Goal: Task Accomplishment & Management: Manage account settings

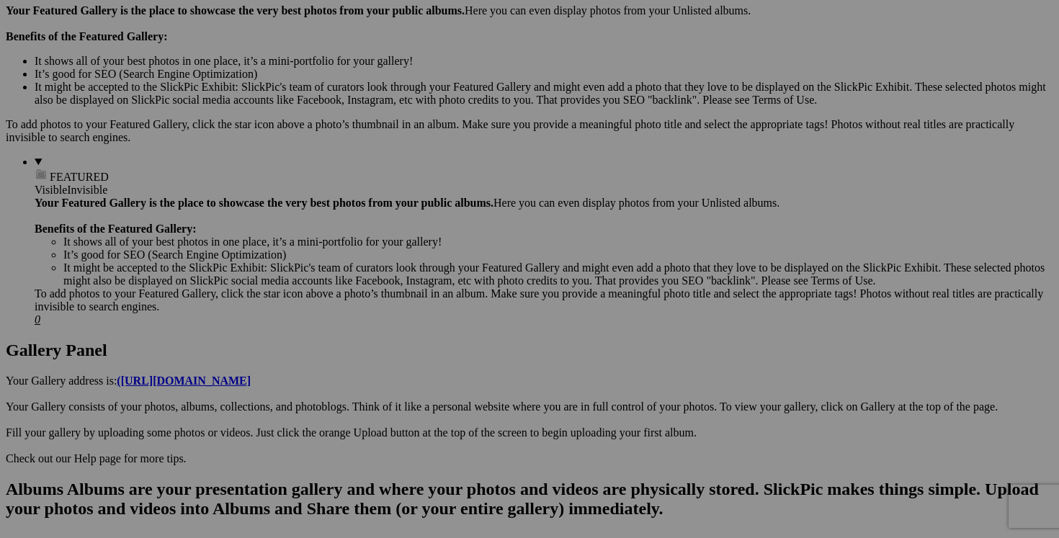
scroll to position [441, 0]
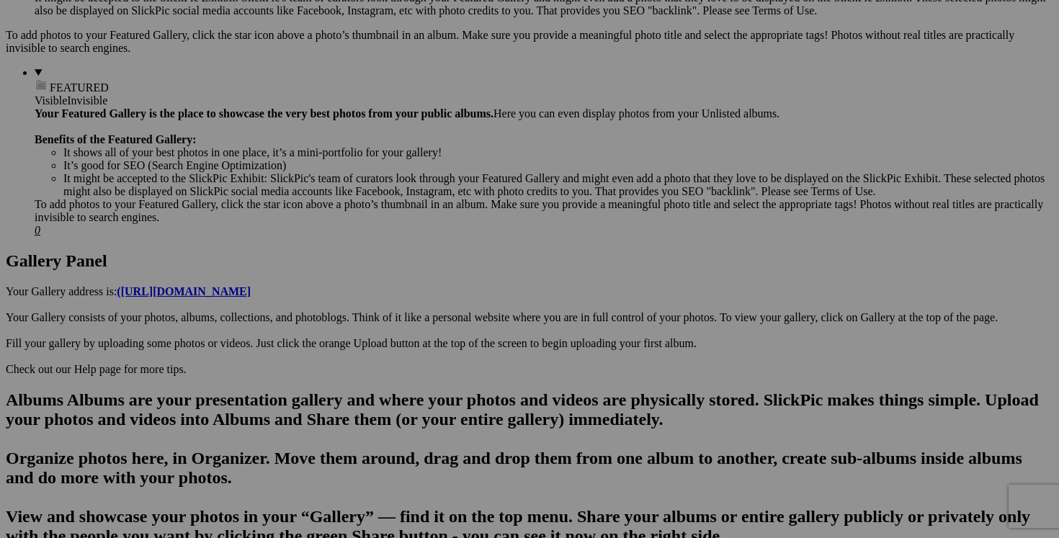
scroll to position [587, 0]
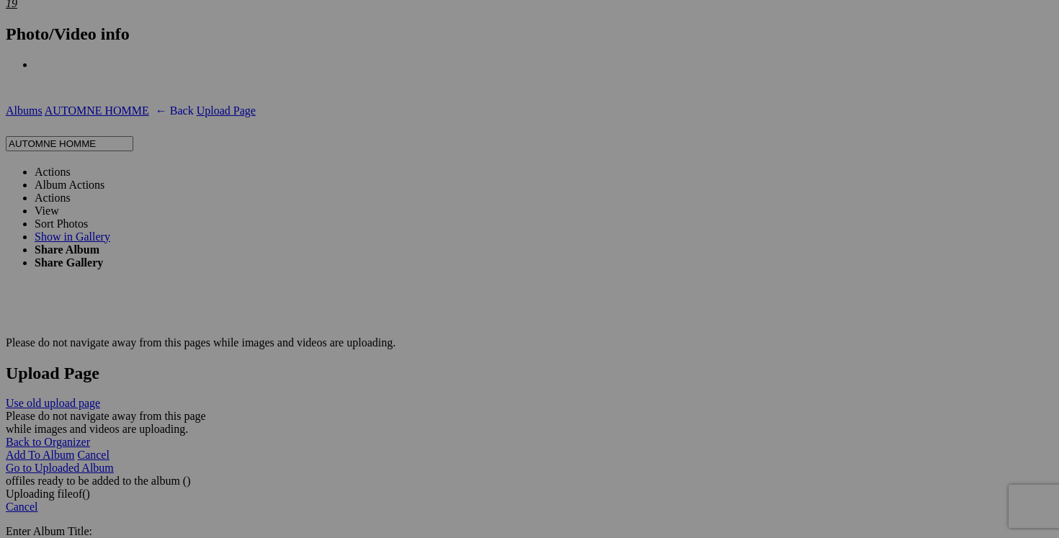
scroll to position [2553, 0]
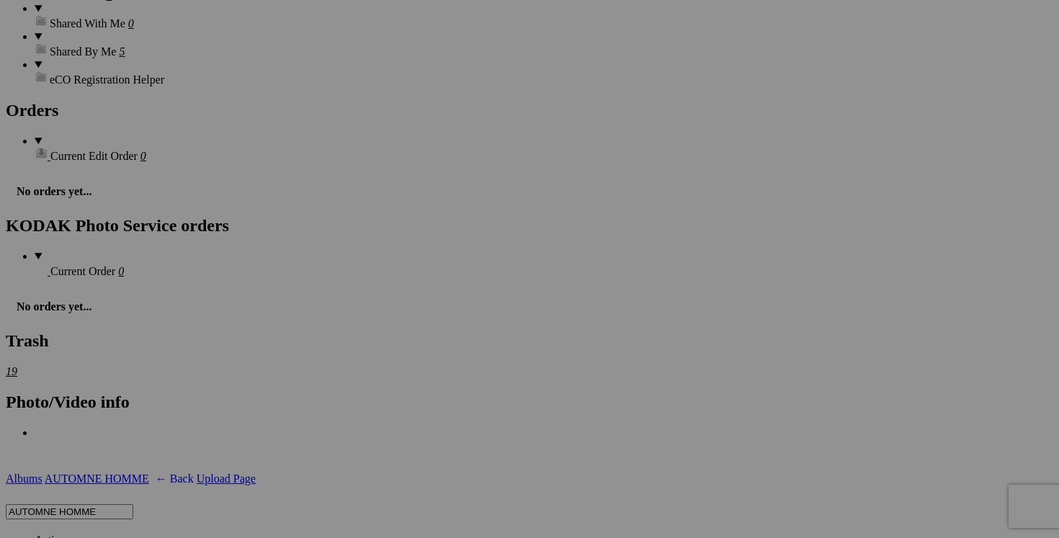
scroll to position [2135, 0]
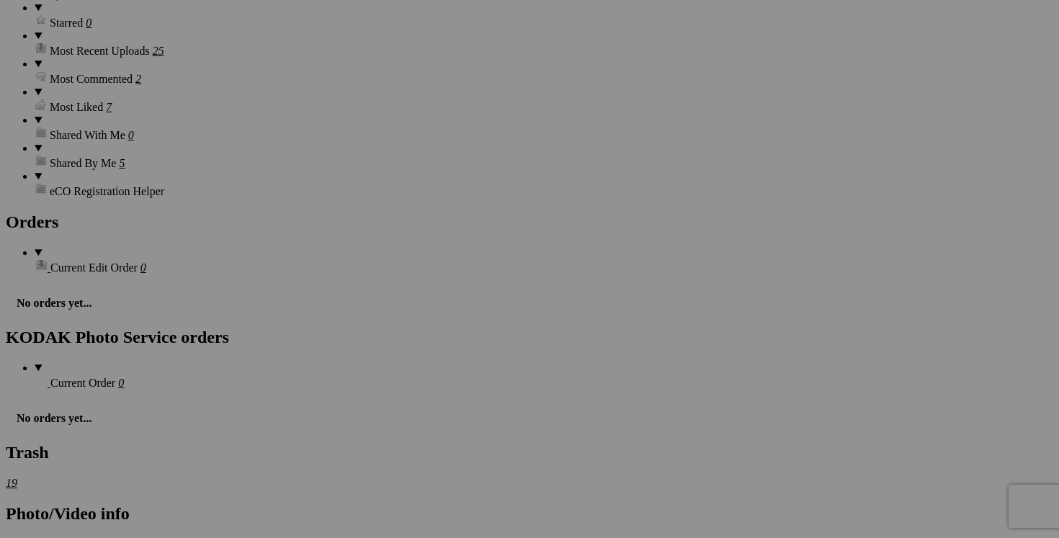
scroll to position [2047, 0]
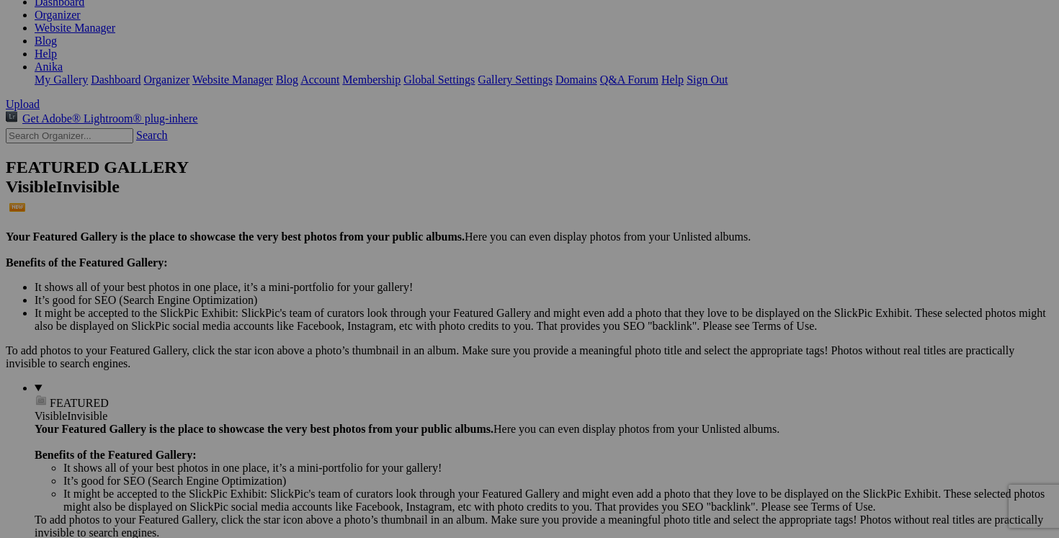
scroll to position [0, 0]
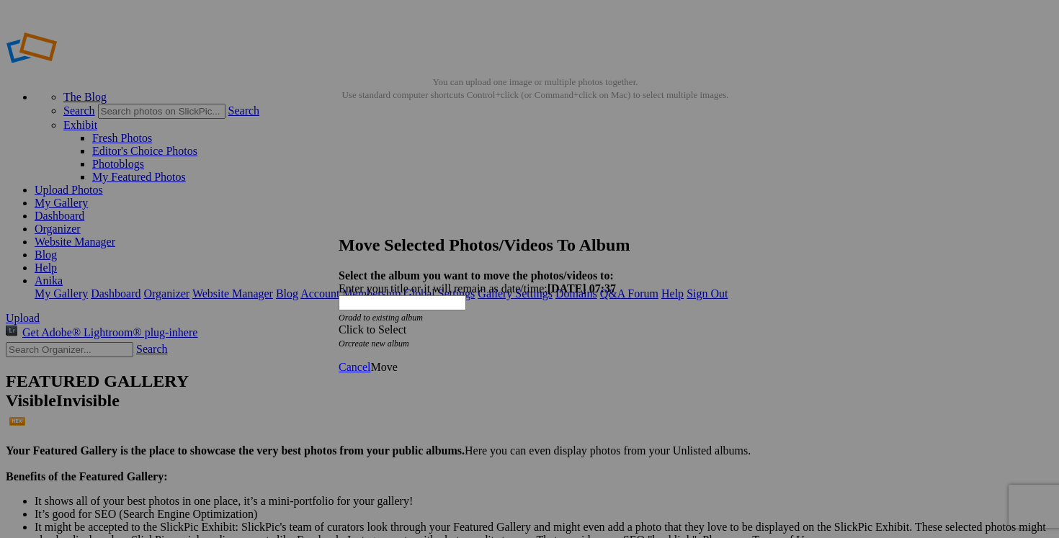
click at [598, 323] on div "Click to Select" at bounding box center [530, 329] width 382 height 13
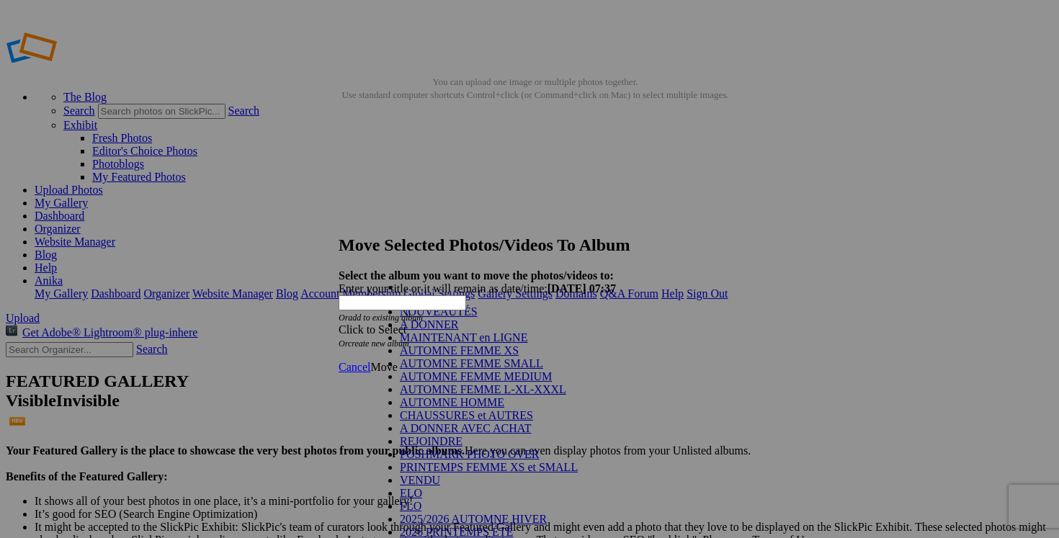
scroll to position [161, 0]
click at [440, 474] on link "VENDU" at bounding box center [420, 480] width 40 height 12
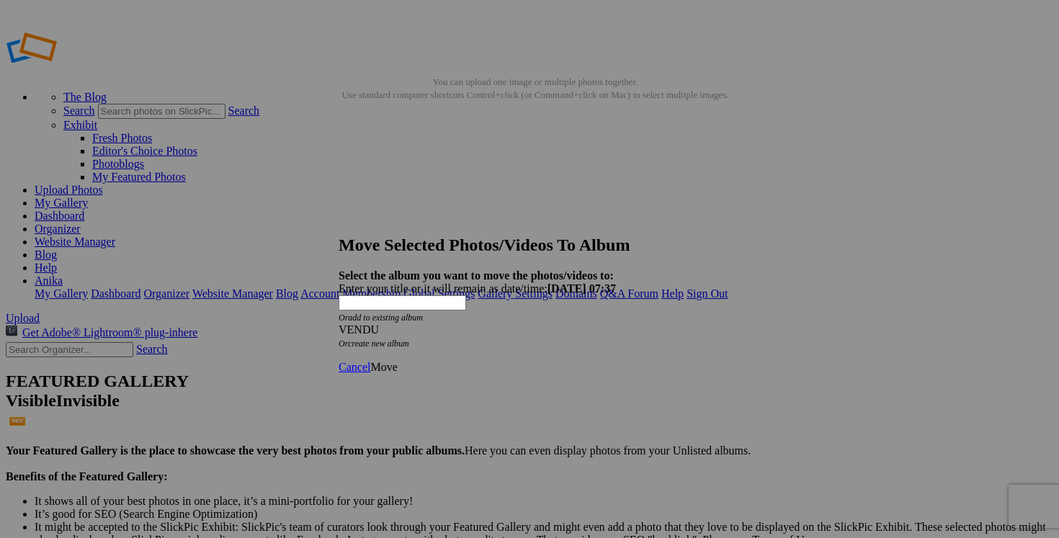
click at [397, 361] on span "Move" at bounding box center [383, 367] width 27 height 12
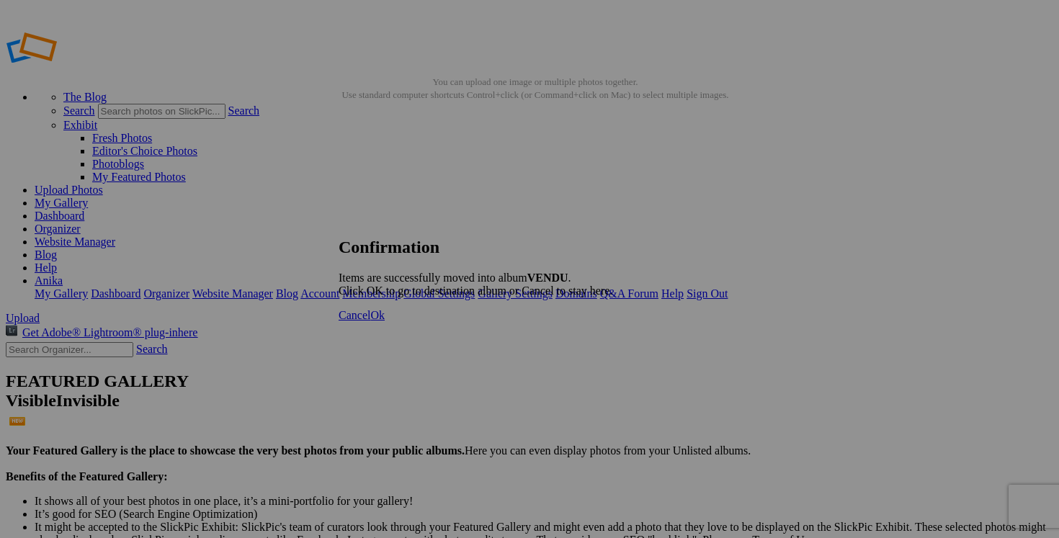
click at [370, 321] on span "Cancel" at bounding box center [355, 315] width 32 height 12
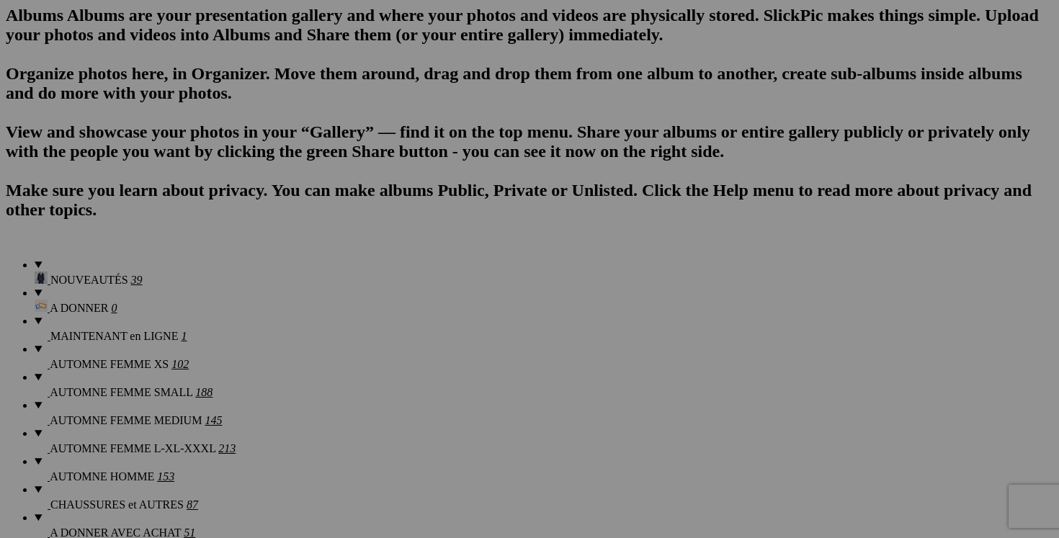
scroll to position [933, 0]
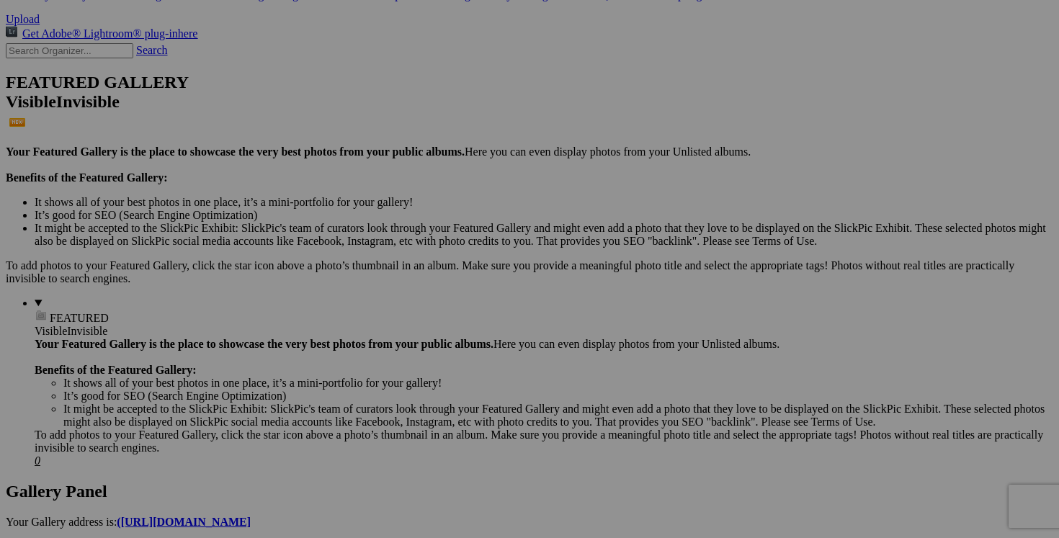
scroll to position [0, 0]
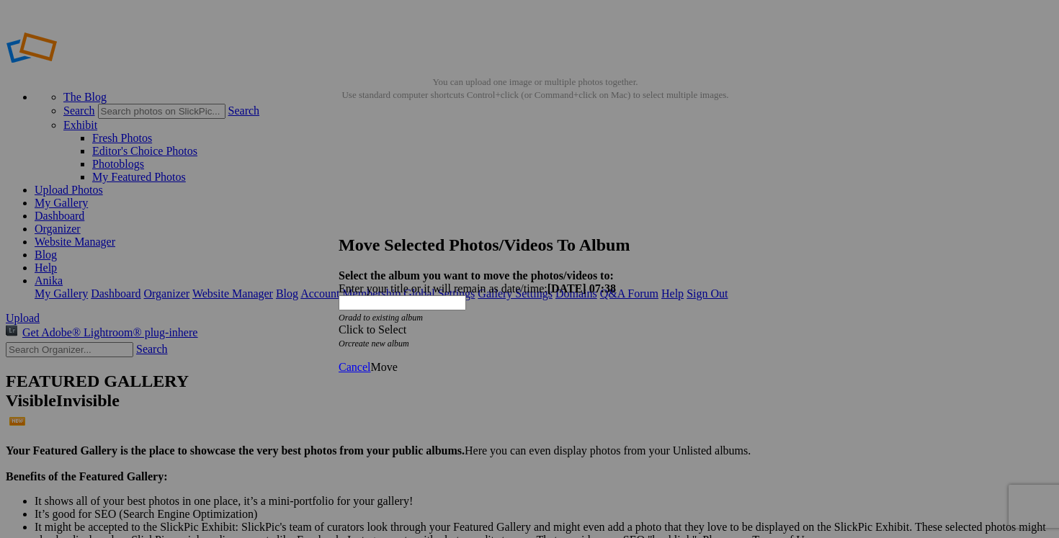
click at [339, 323] on span at bounding box center [339, 329] width 0 height 12
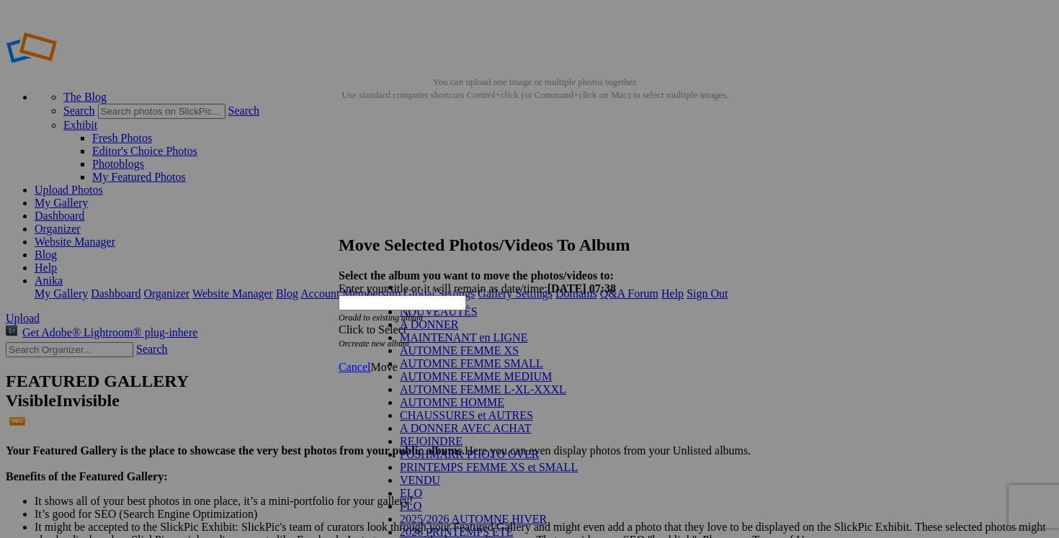
scroll to position [236, 0]
click at [440, 474] on link "VENDU" at bounding box center [420, 480] width 40 height 12
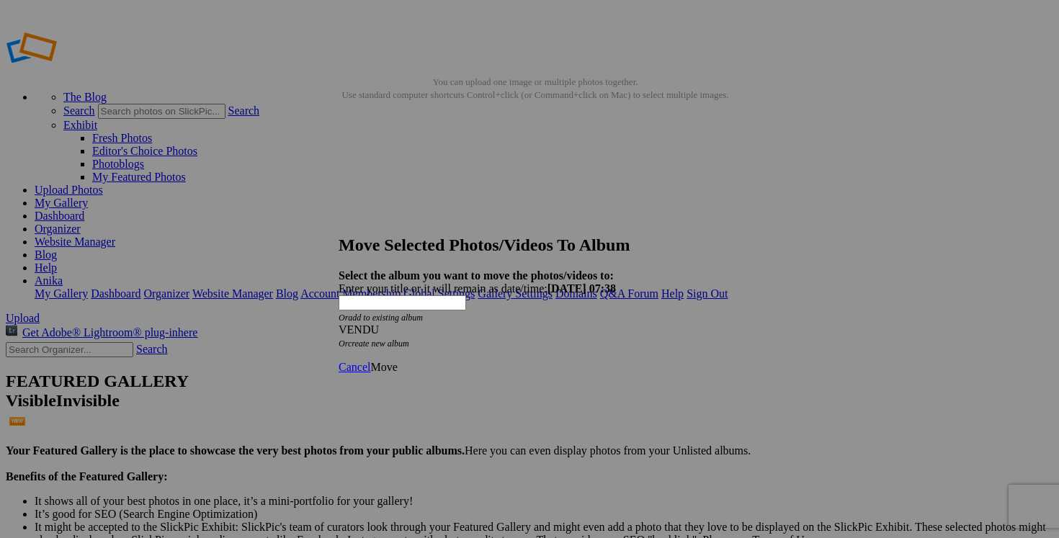
click at [397, 361] on link "Move" at bounding box center [383, 367] width 27 height 12
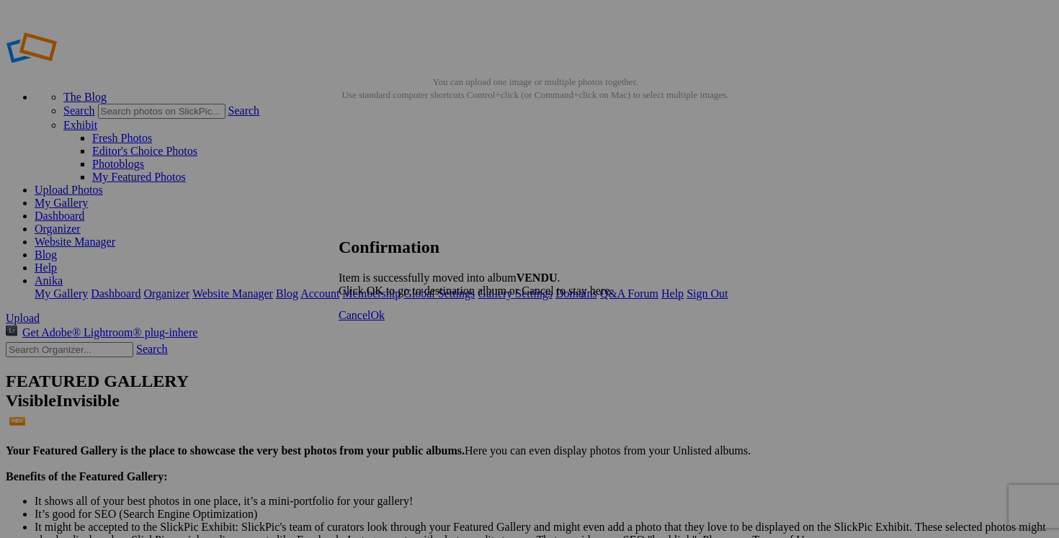
click at [370, 321] on span "Cancel" at bounding box center [355, 315] width 32 height 12
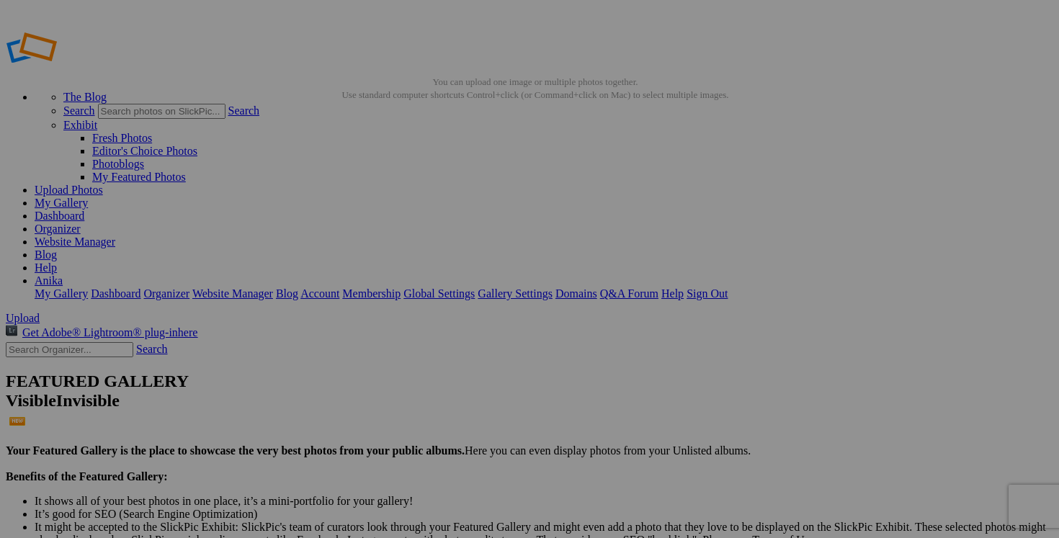
drag, startPoint x: 0, startPoint y: 0, endPoint x: 651, endPoint y: 320, distance: 725.4
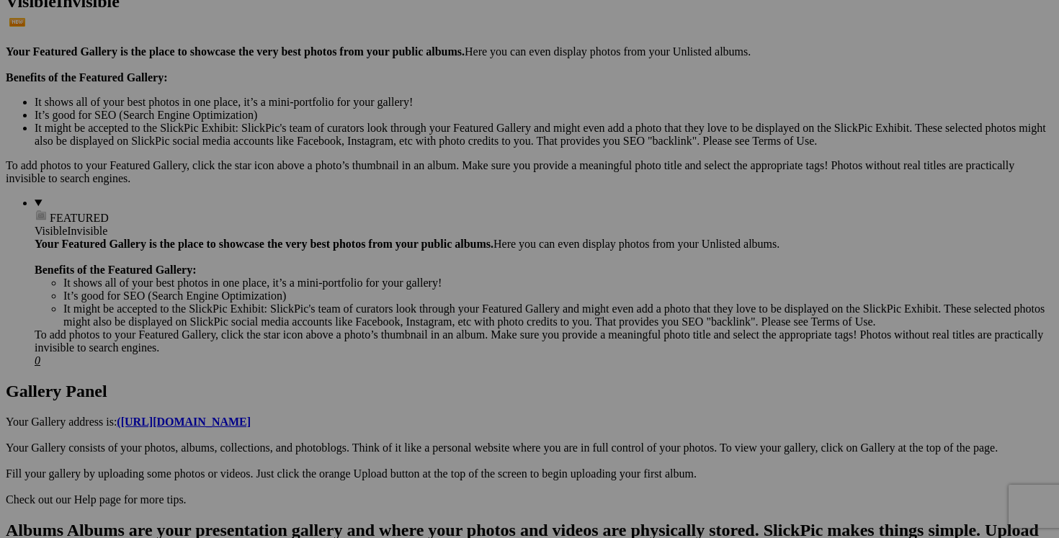
scroll to position [407, 0]
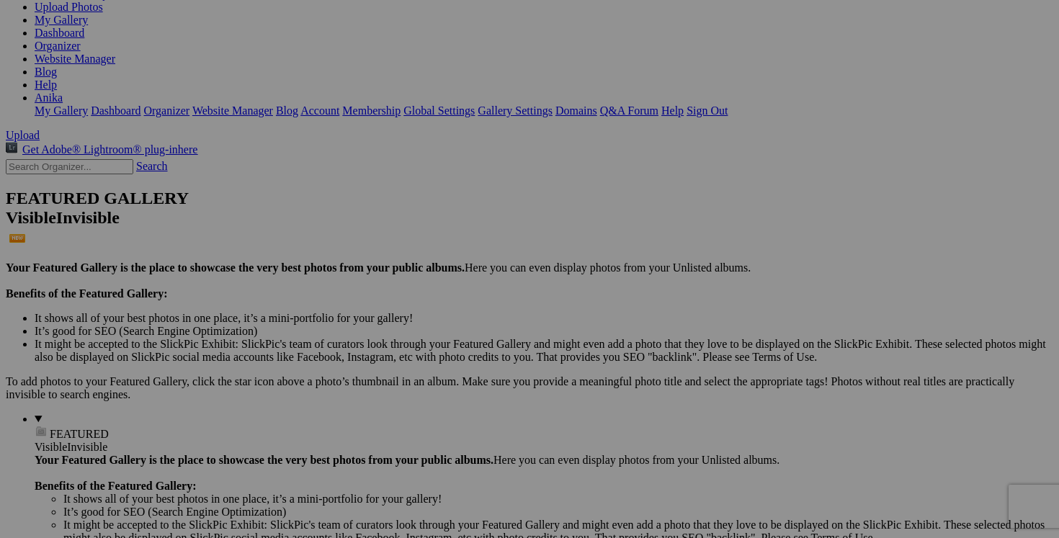
scroll to position [0, 0]
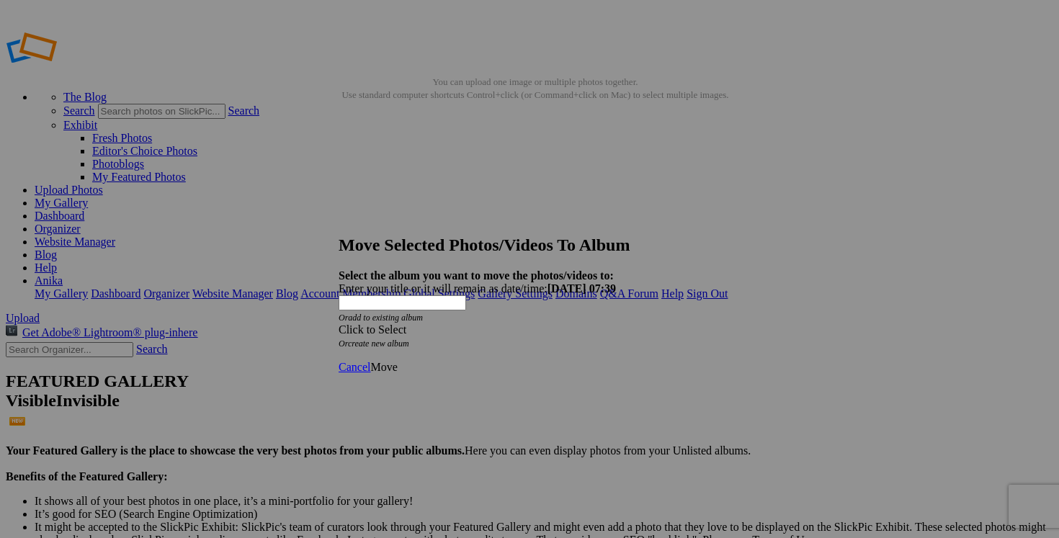
click at [614, 323] on div "Click to Select" at bounding box center [530, 329] width 382 height 13
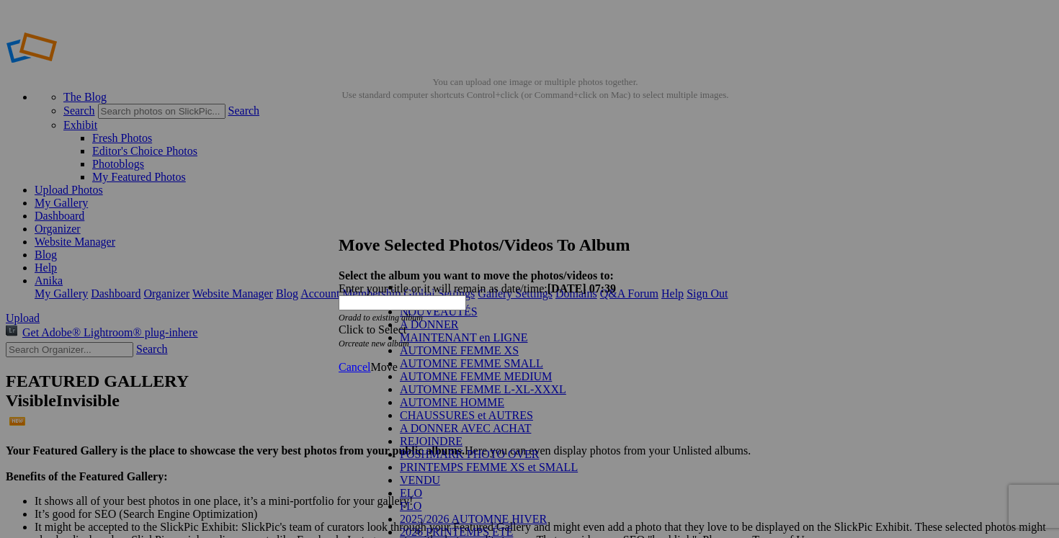
scroll to position [211, 0]
click at [440, 474] on link "VENDU" at bounding box center [420, 480] width 40 height 12
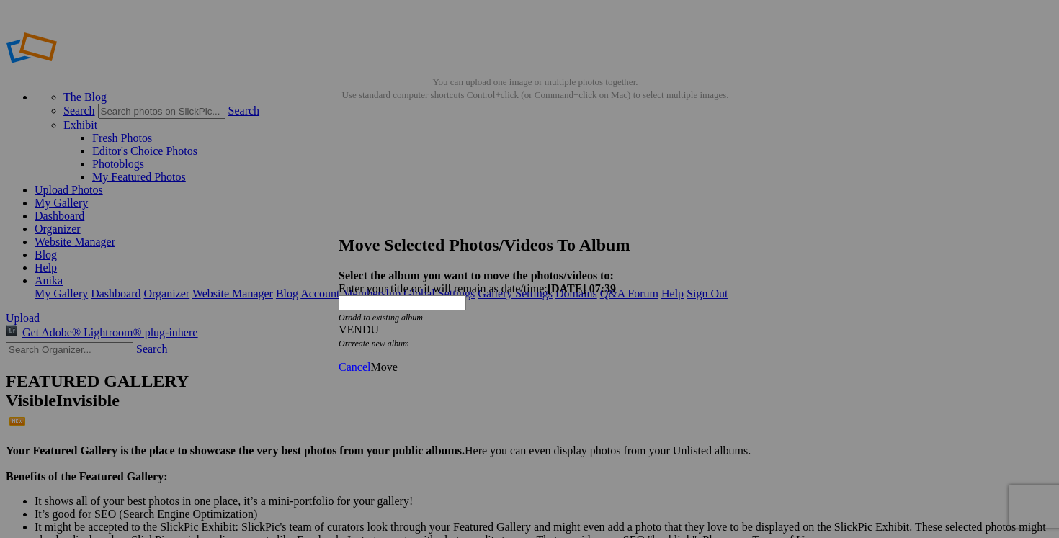
click at [397, 361] on span "Move" at bounding box center [383, 367] width 27 height 12
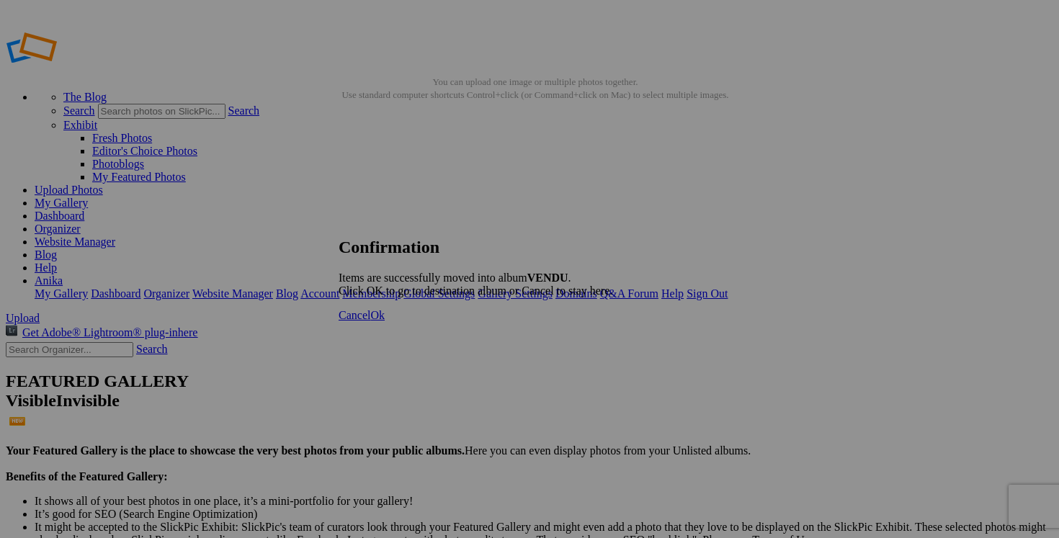
click at [370, 321] on span "Cancel" at bounding box center [355, 315] width 32 height 12
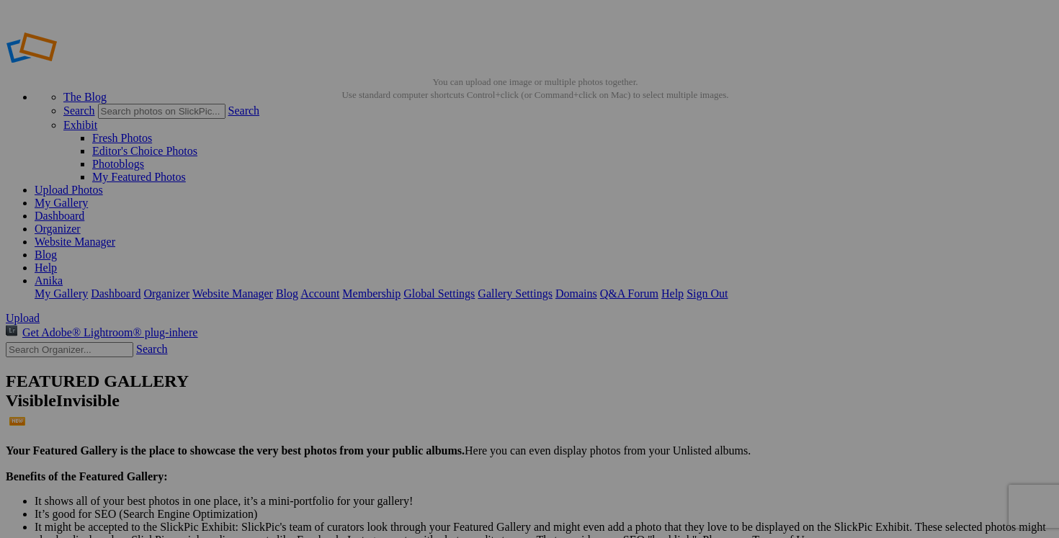
click at [84, 210] on link "Dashboard" at bounding box center [60, 216] width 50 height 12
